Goal: Navigation & Orientation: Find specific page/section

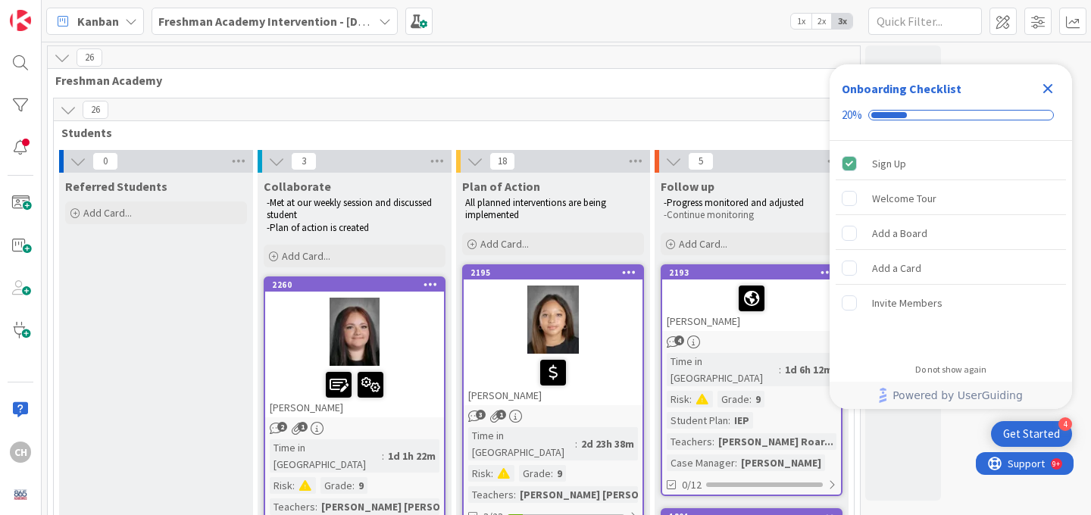
click at [1048, 91] on icon "Close Checklist" at bounding box center [1048, 89] width 18 height 18
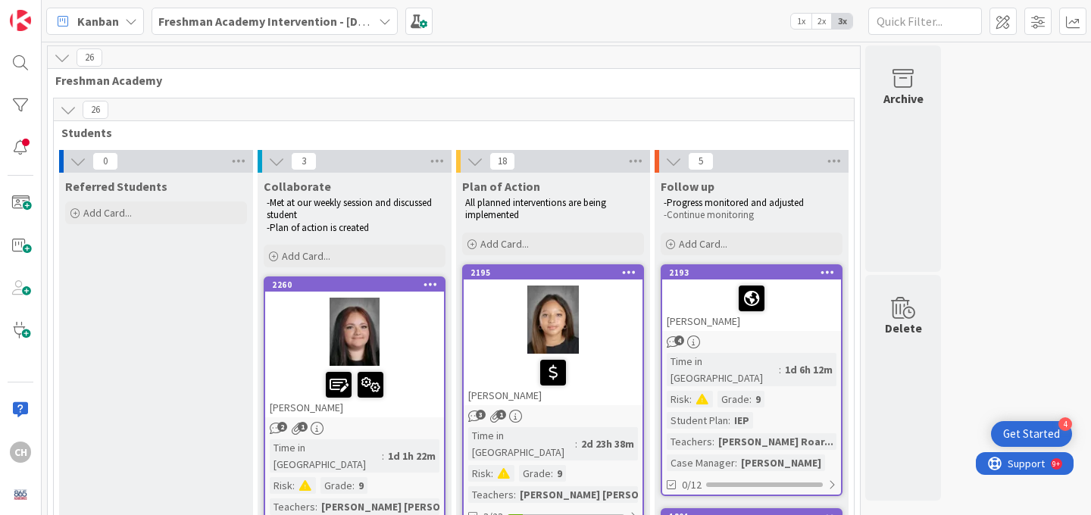
click at [241, 17] on b "Freshman Academy Intervention - [DATE]-[DATE]" at bounding box center [290, 21] width 264 height 15
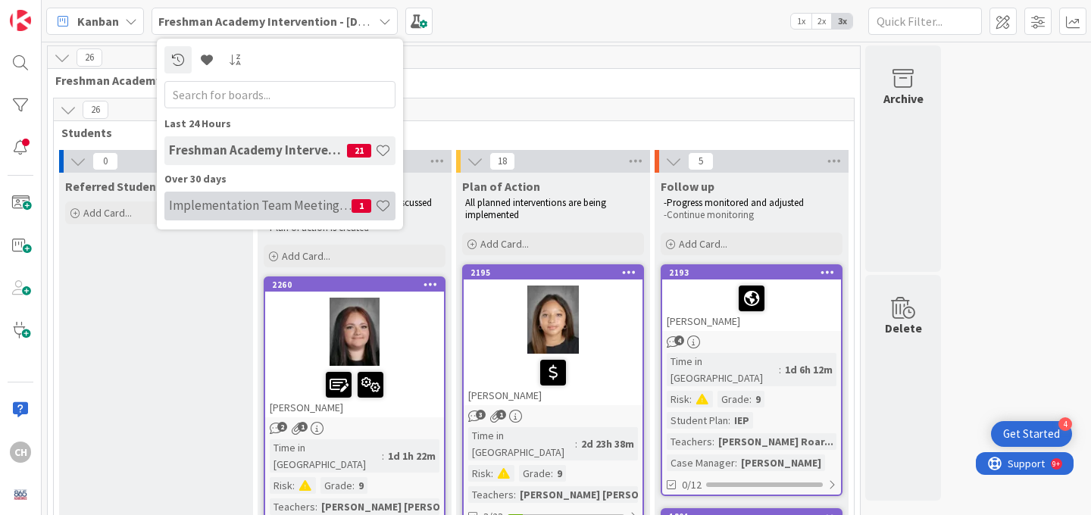
click at [248, 215] on div "Implementation Team Meeting - Career Themed 1" at bounding box center [279, 206] width 231 height 29
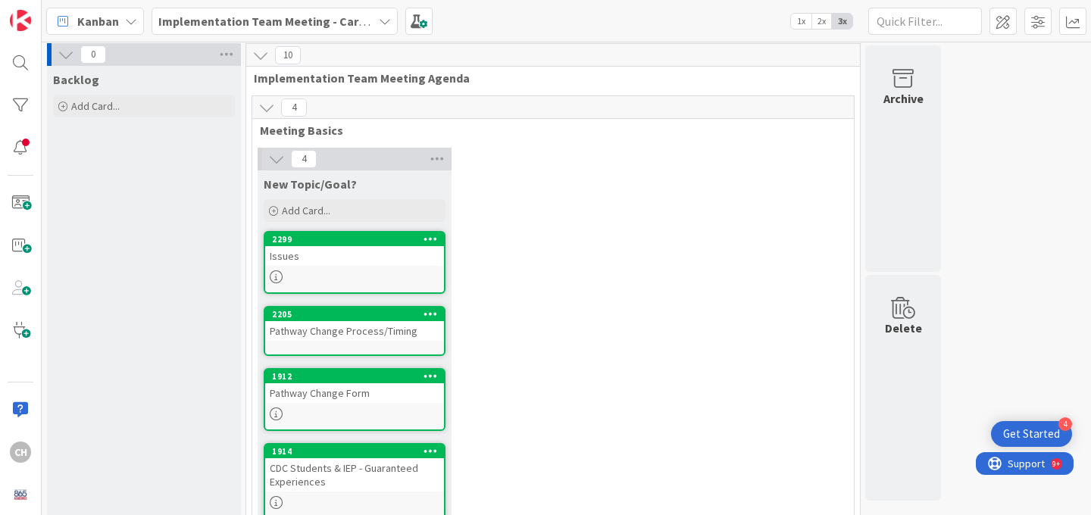
scroll to position [1, 0]
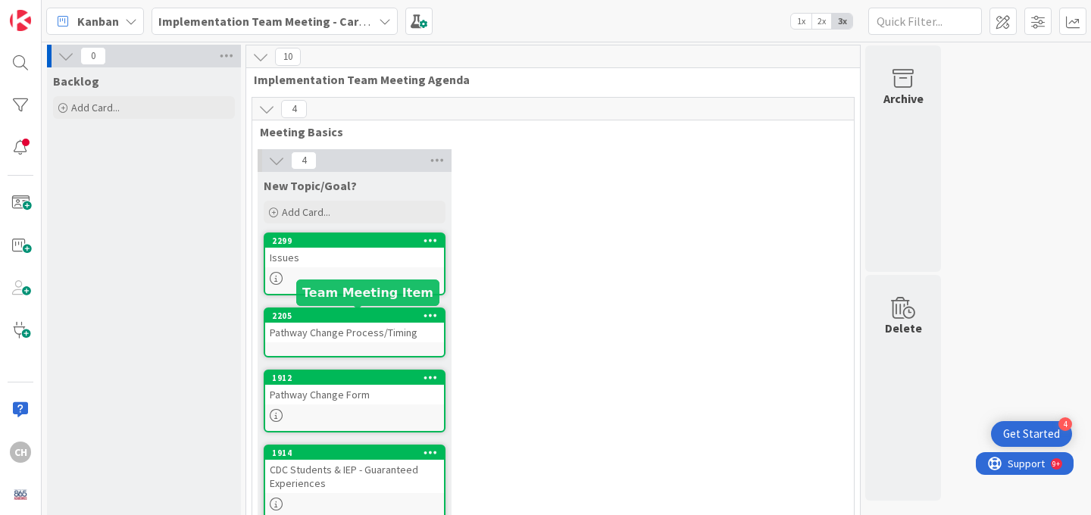
click at [350, 320] on div "2205" at bounding box center [358, 316] width 172 height 11
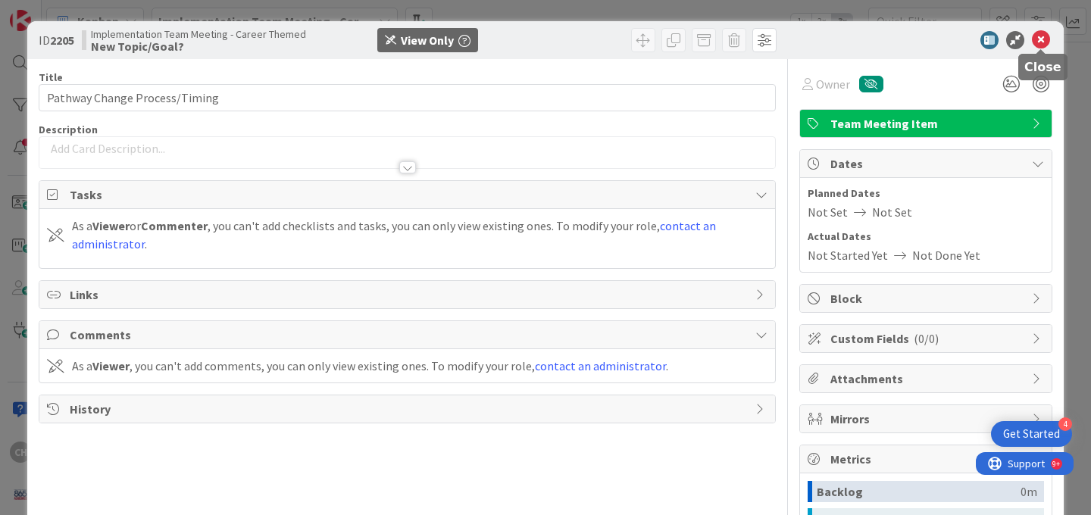
click at [1041, 41] on icon at bounding box center [1041, 40] width 18 height 18
